Goal: Task Accomplishment & Management: Complete application form

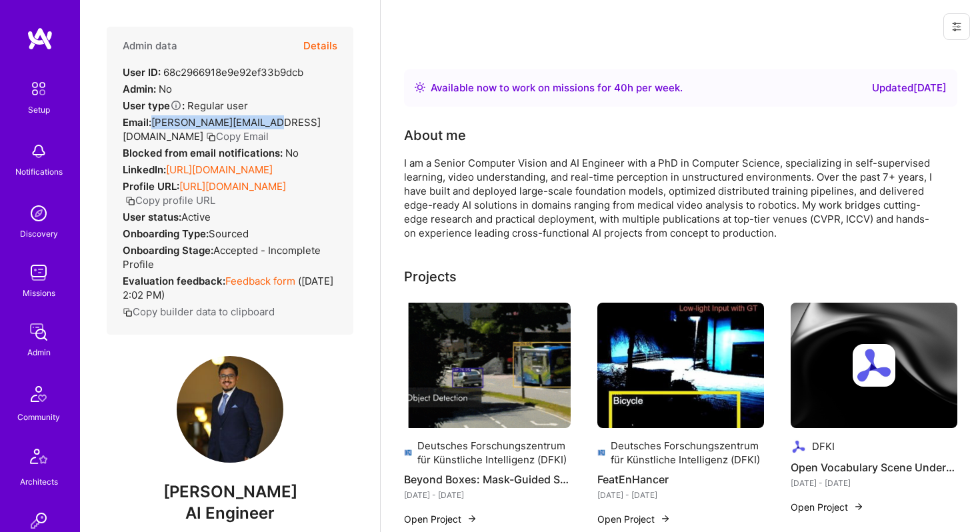
drag, startPoint x: 282, startPoint y: 117, endPoint x: 155, endPoint y: 123, distance: 126.9
click at [155, 123] on div "Email: khurram.tukl@gmail.com Copy Email" at bounding box center [230, 129] width 215 height 28
copy span "[PERSON_NAME][EMAIL_ADDRESS][DOMAIN_NAME]"
click at [329, 51] on button "Details" at bounding box center [320, 46] width 34 height 39
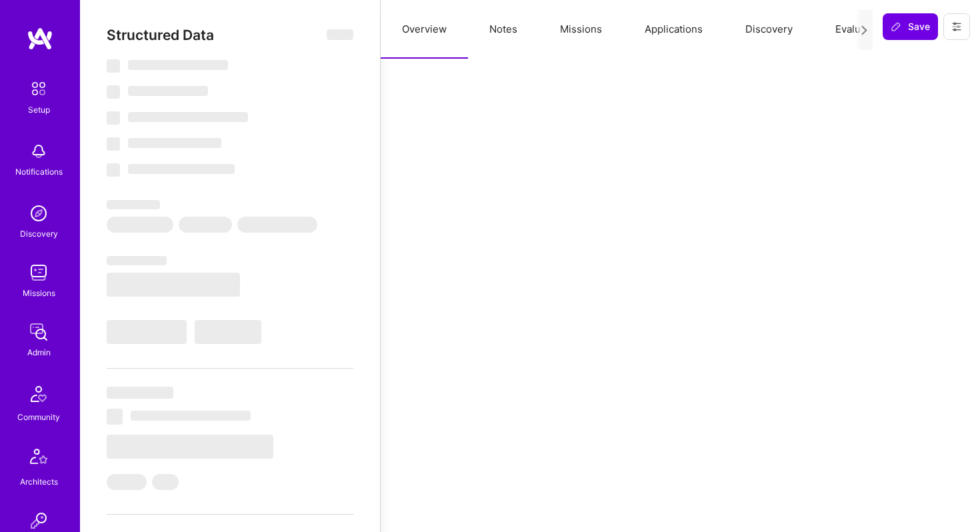
click at [667, 36] on button "Applications" at bounding box center [674, 29] width 101 height 59
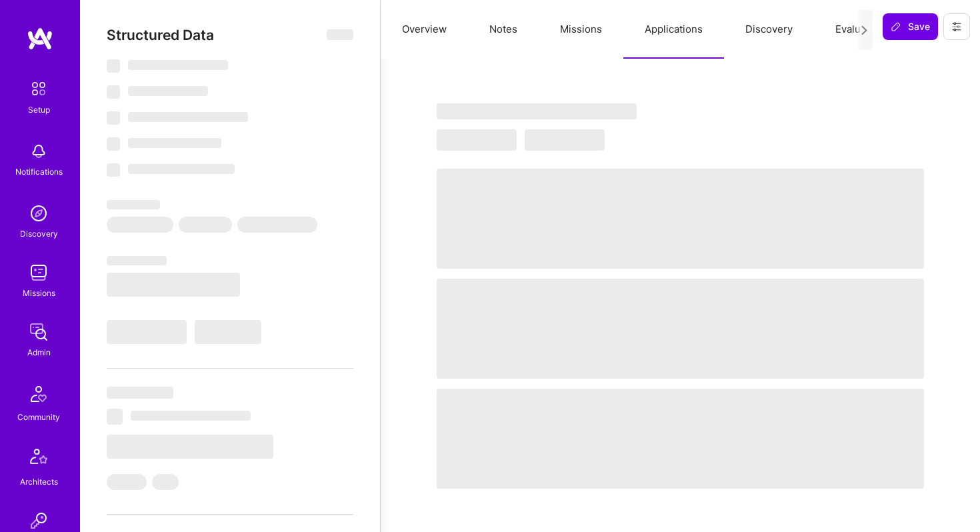
select select "Right Now"
select select "7"
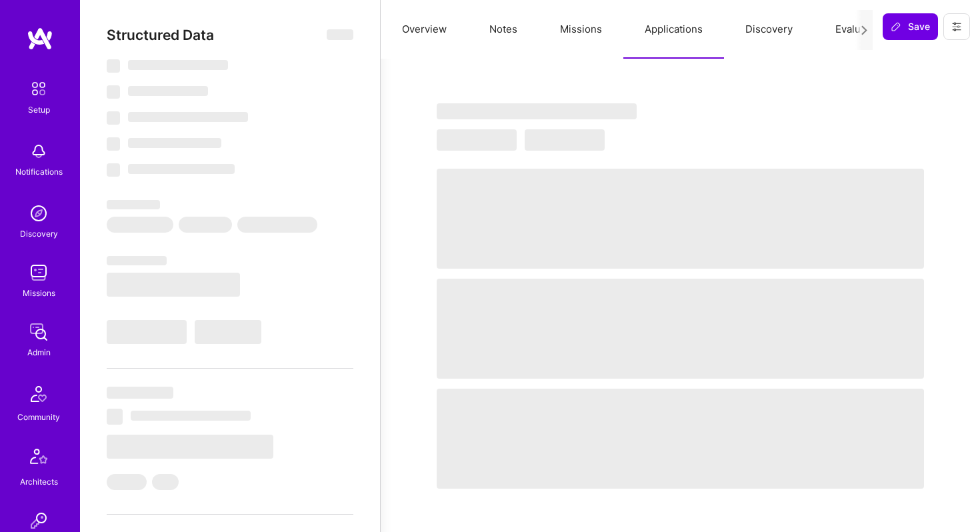
select select "US"
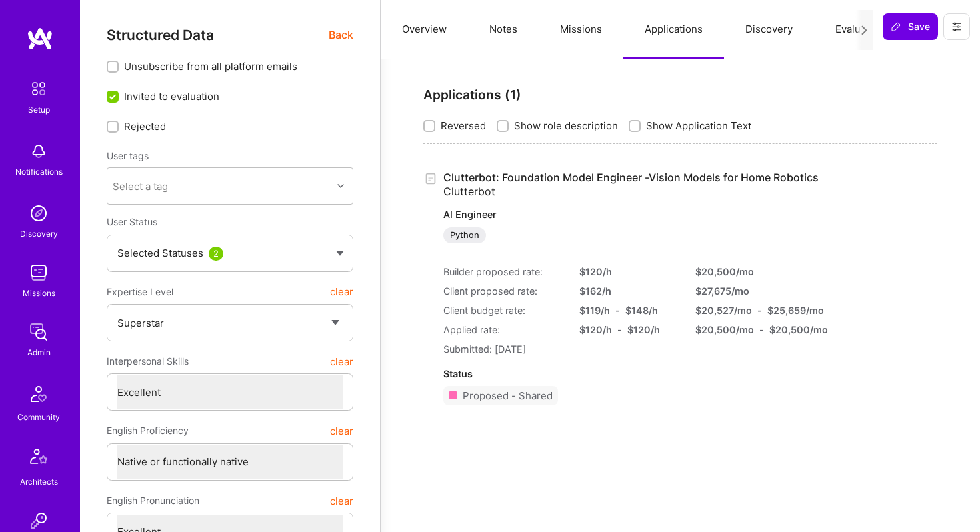
click at [483, 213] on p "AI Engineer" at bounding box center [630, 214] width 375 height 13
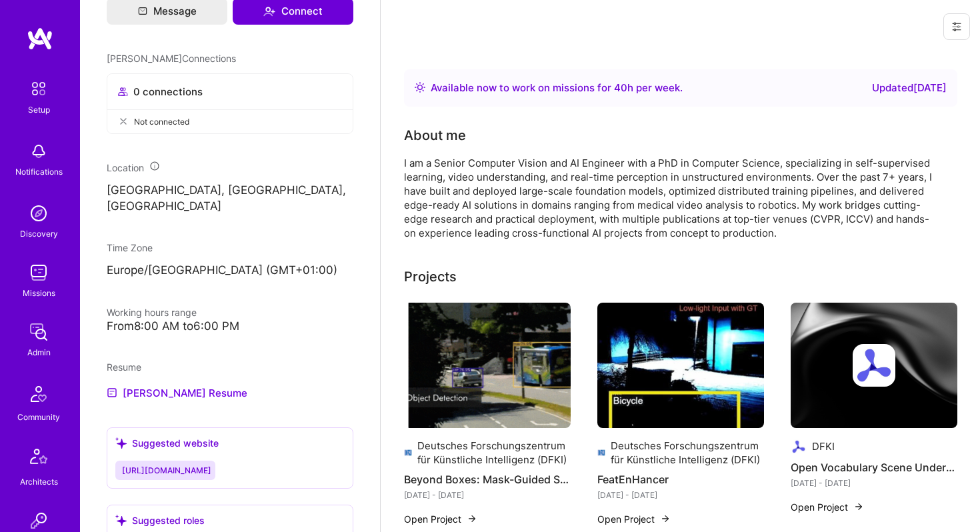
scroll to position [595, 0]
click at [195, 400] on link "[PERSON_NAME] Resume" at bounding box center [177, 392] width 141 height 16
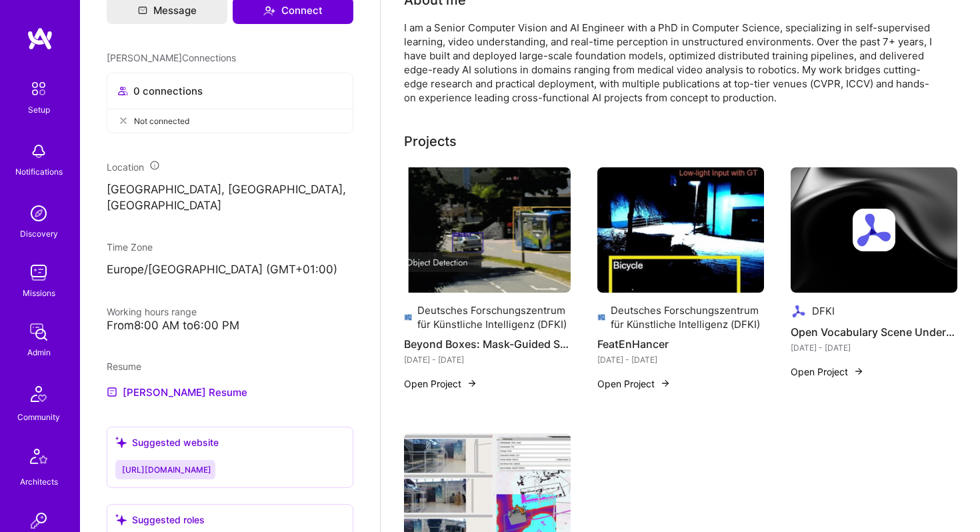
scroll to position [0, 0]
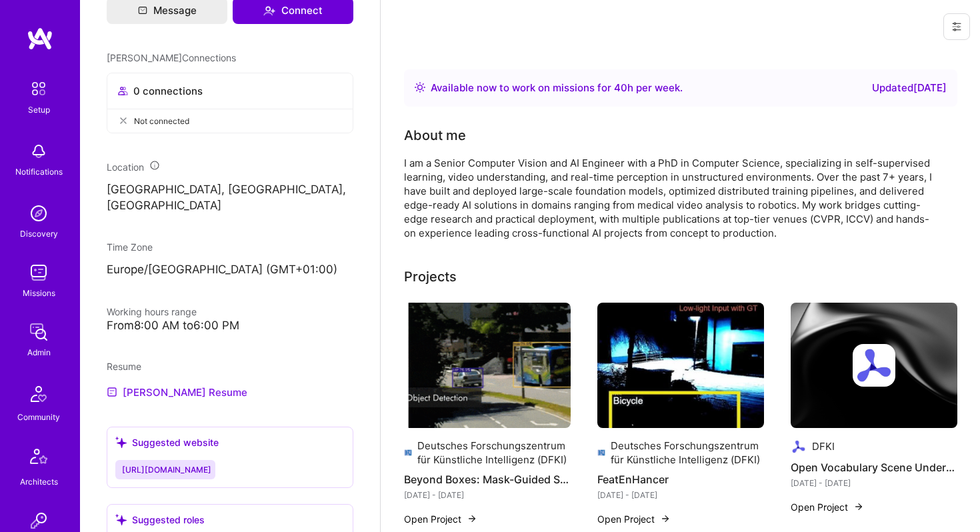
click at [209, 400] on link "[PERSON_NAME] Resume" at bounding box center [177, 392] width 141 height 16
